Goal: Task Accomplishment & Management: Use online tool/utility

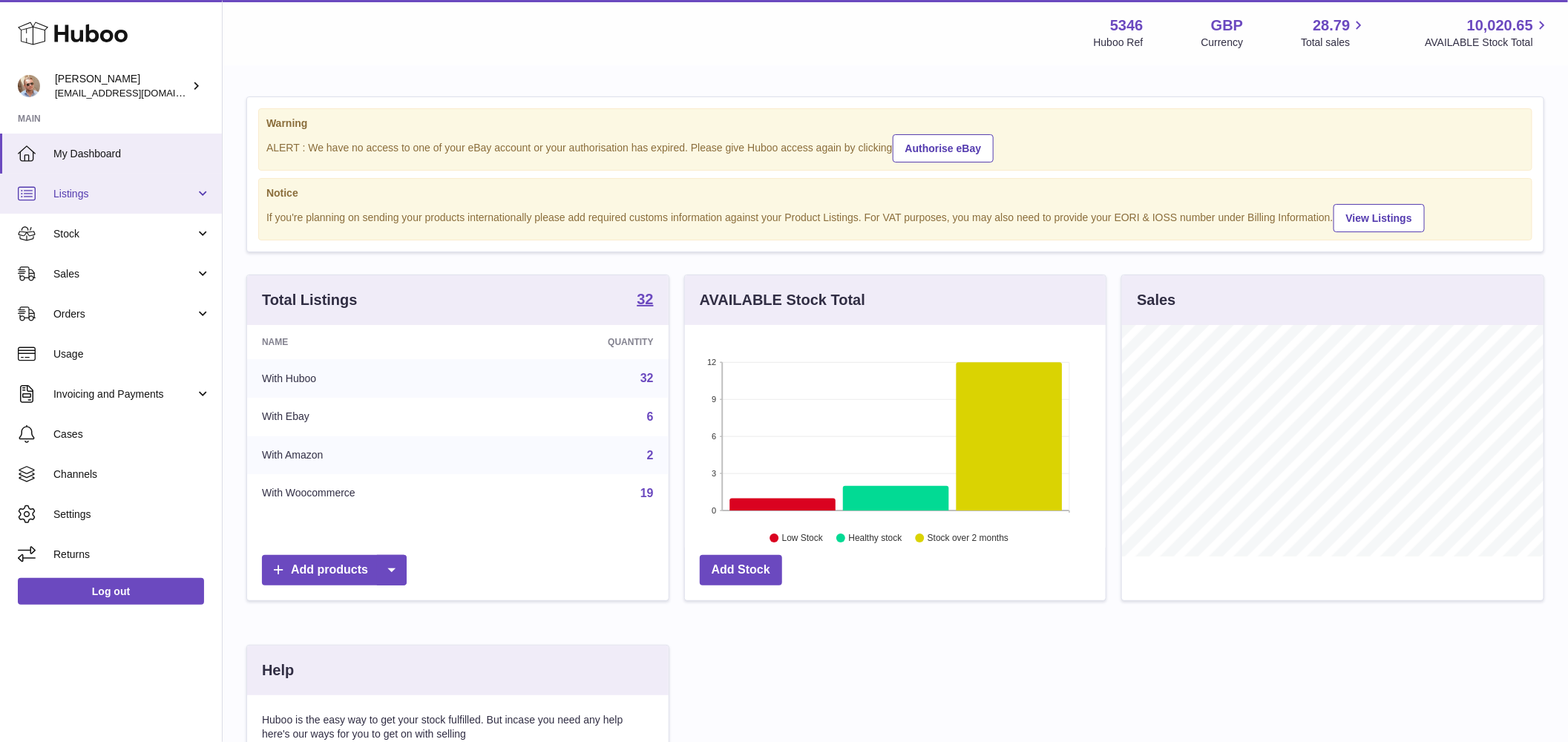
scroll to position [231, 422]
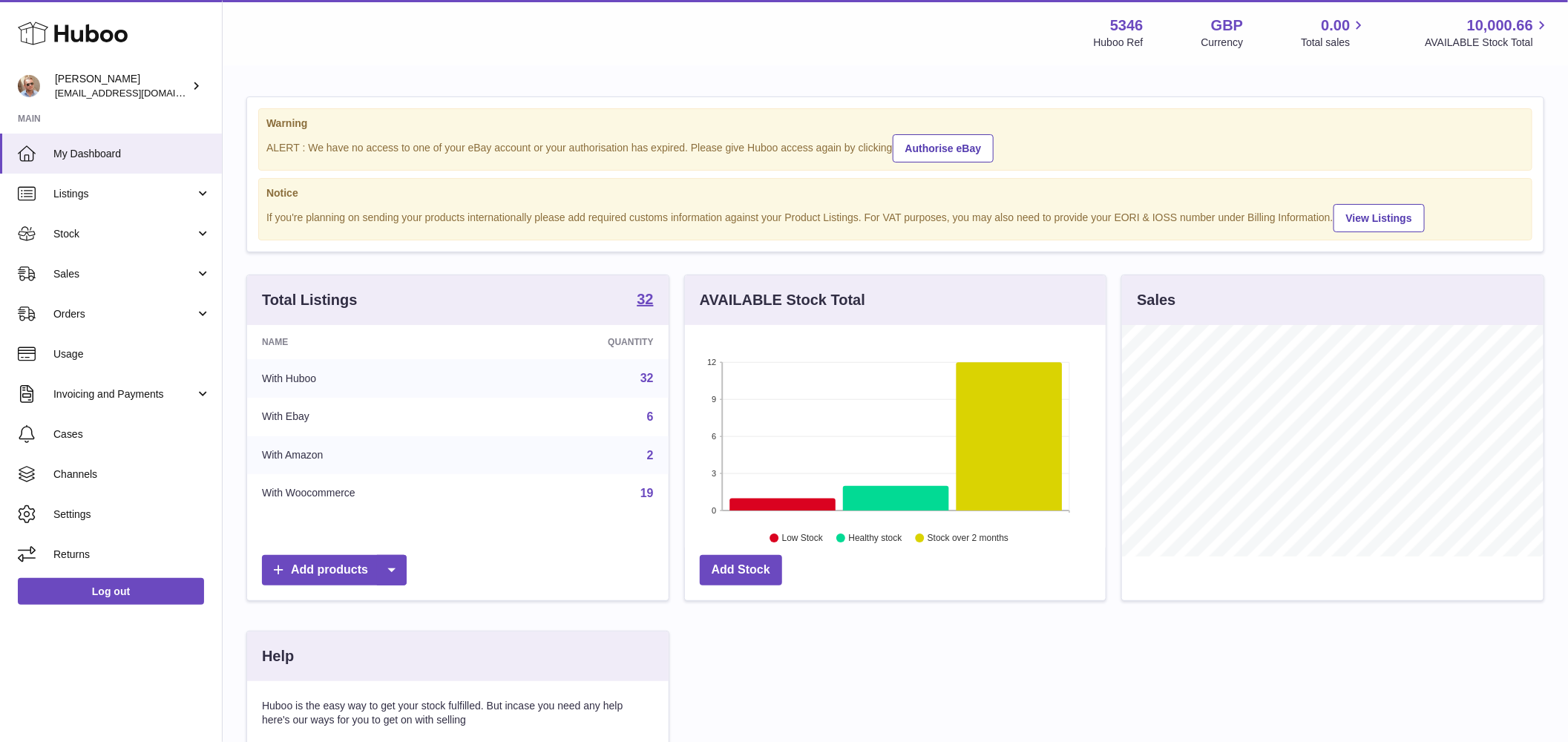
scroll to position [231, 422]
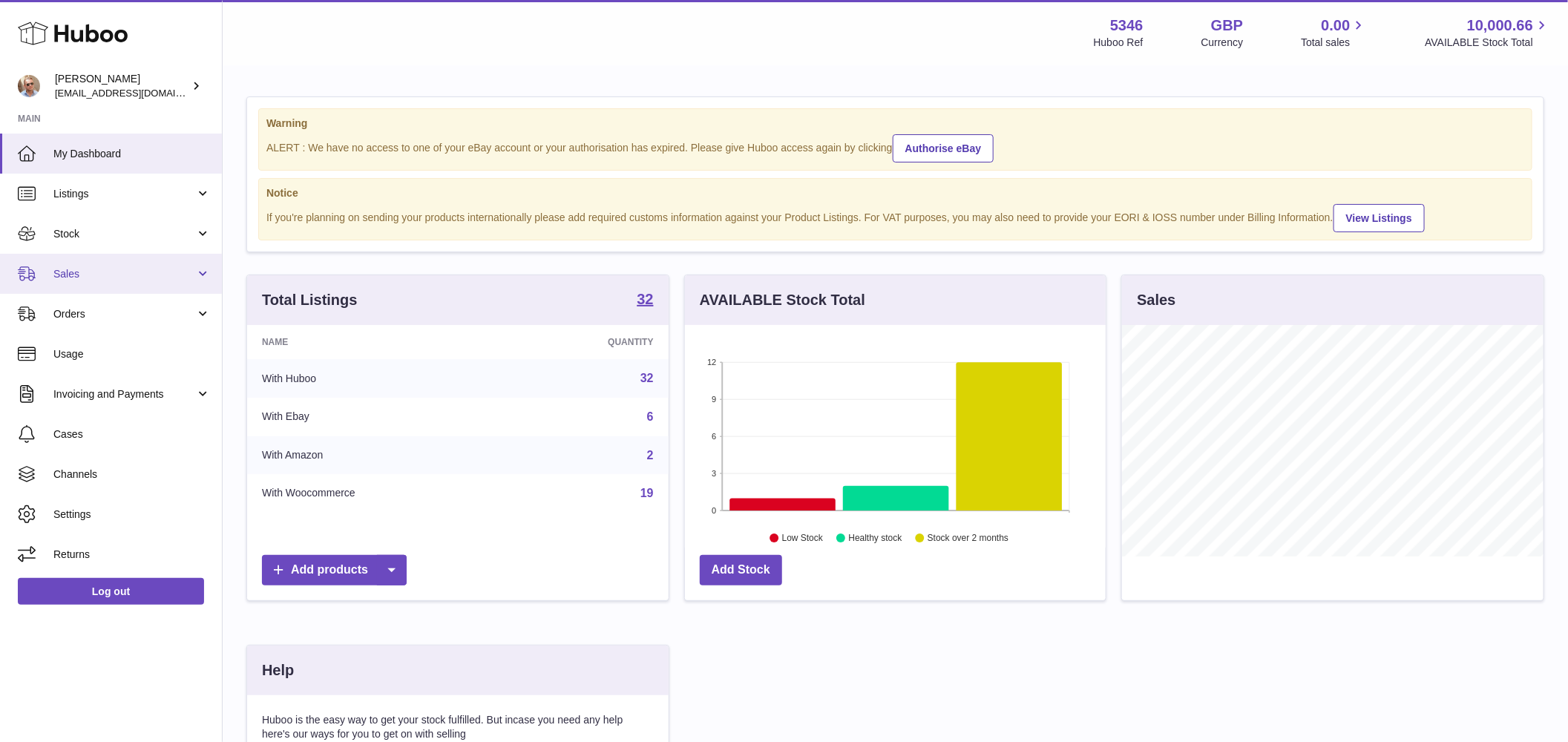
click at [123, 284] on link "Sales" at bounding box center [111, 274] width 222 height 40
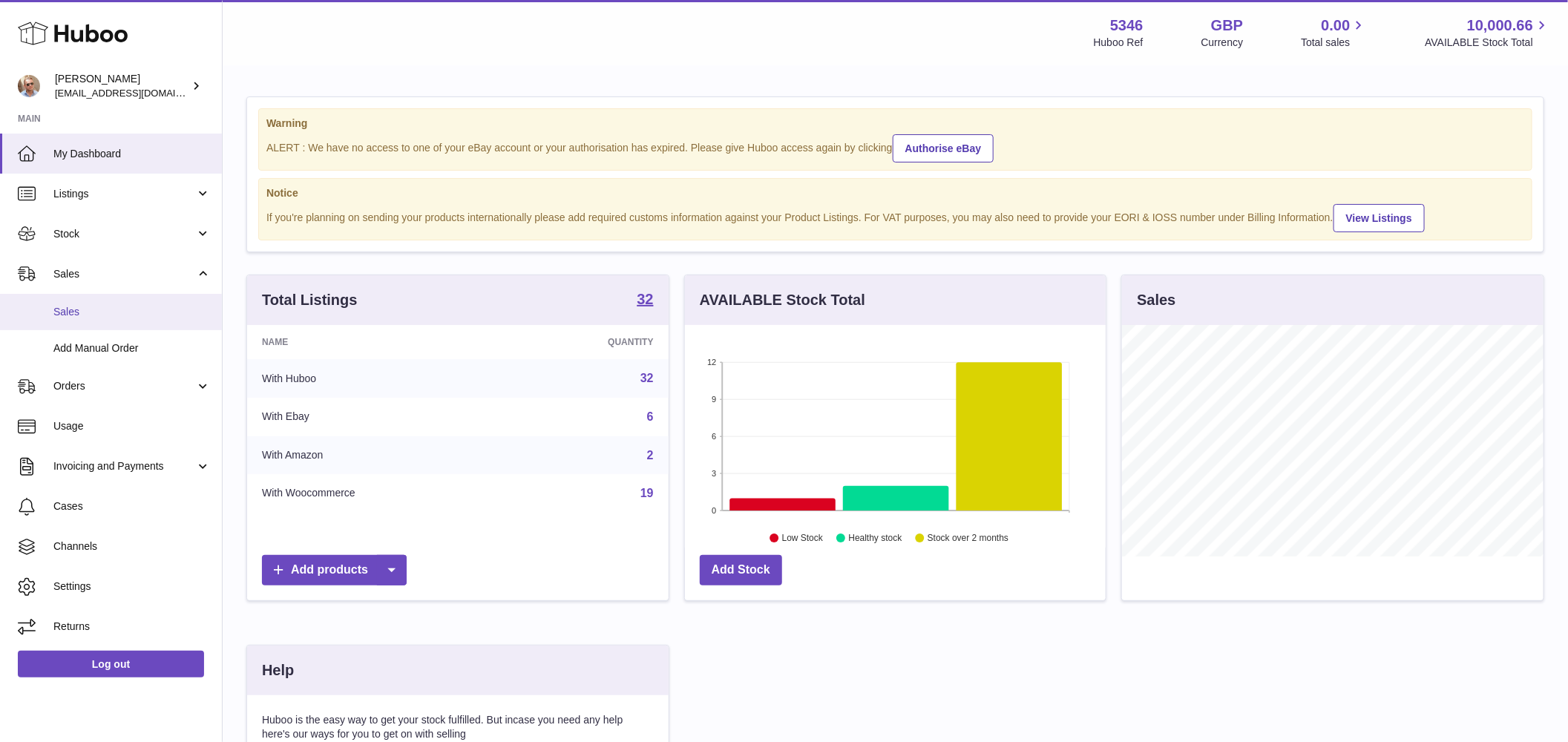
click at [112, 305] on span "Sales" at bounding box center [133, 312] width 158 height 14
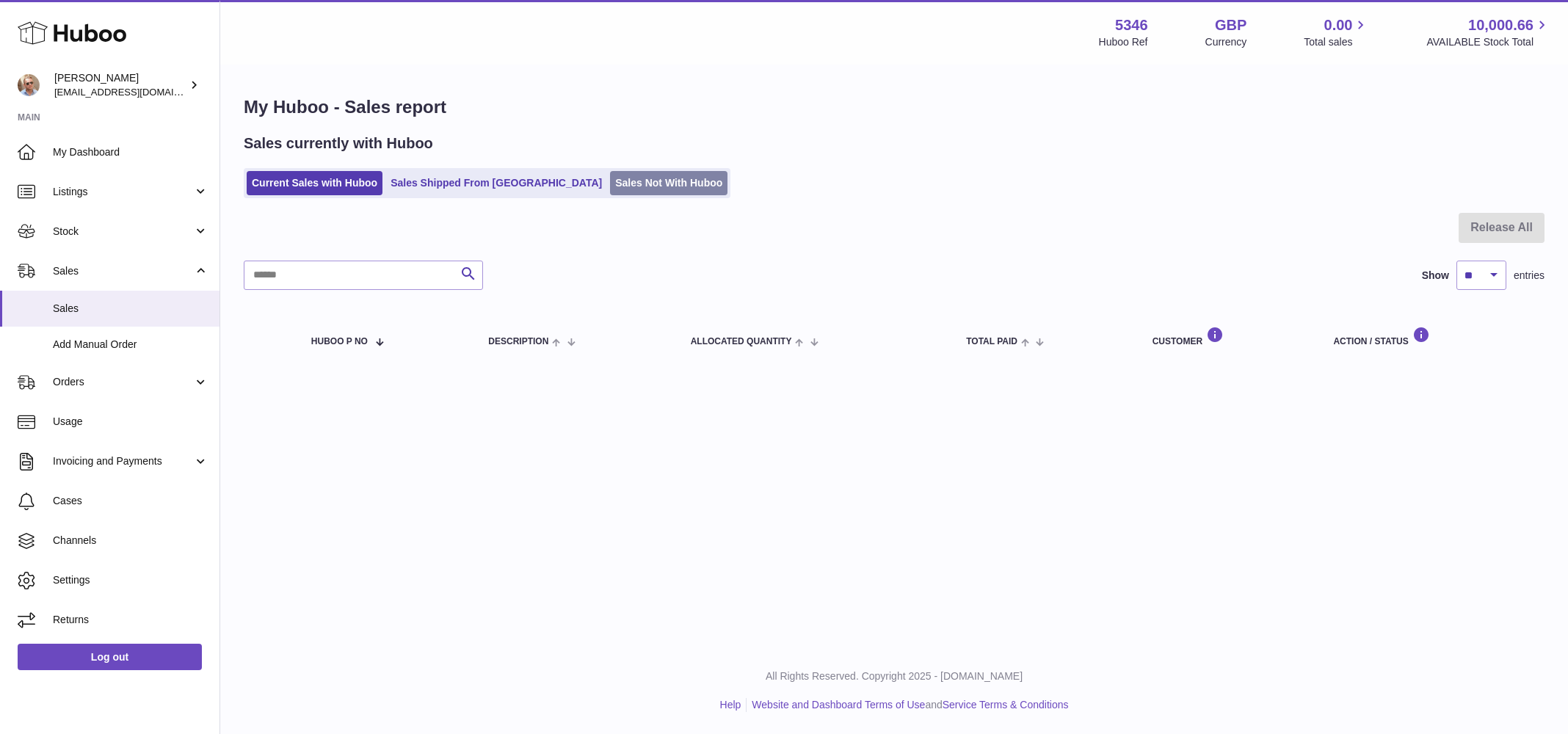
click at [610, 192] on link "Sales Not With Huboo" at bounding box center [668, 183] width 117 height 24
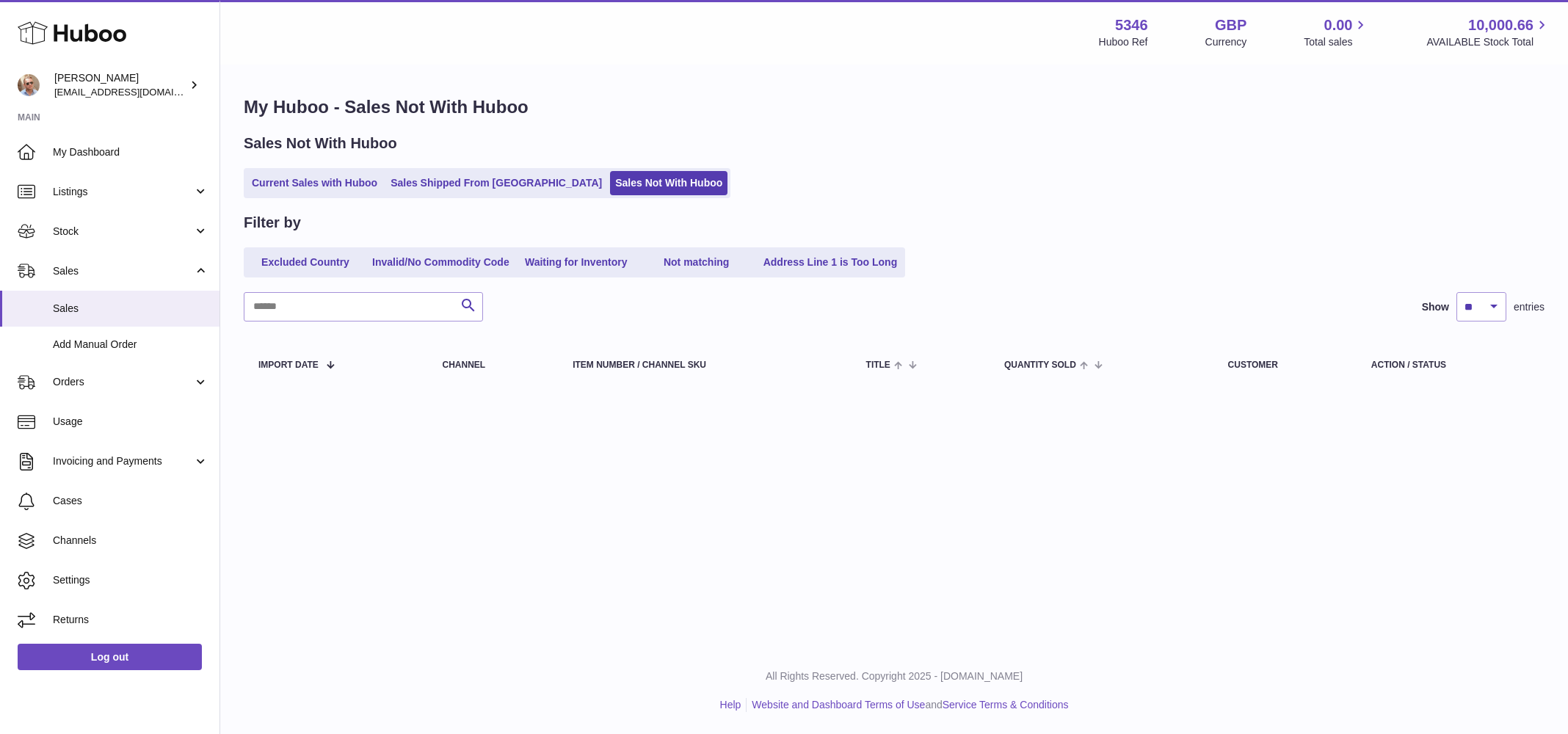
click at [709, 157] on div "Sales Not With Huboo Current Sales with Huboo Sales Shipped From [GEOGRAPHIC_DA…" at bounding box center [894, 165] width 1301 height 64
click at [843, 392] on div "My Huboo - Sales Not With Huboo Sales Not With Huboo Current Sales with Huboo S…" at bounding box center [894, 243] width 1348 height 355
